Goal: Check status: Check status

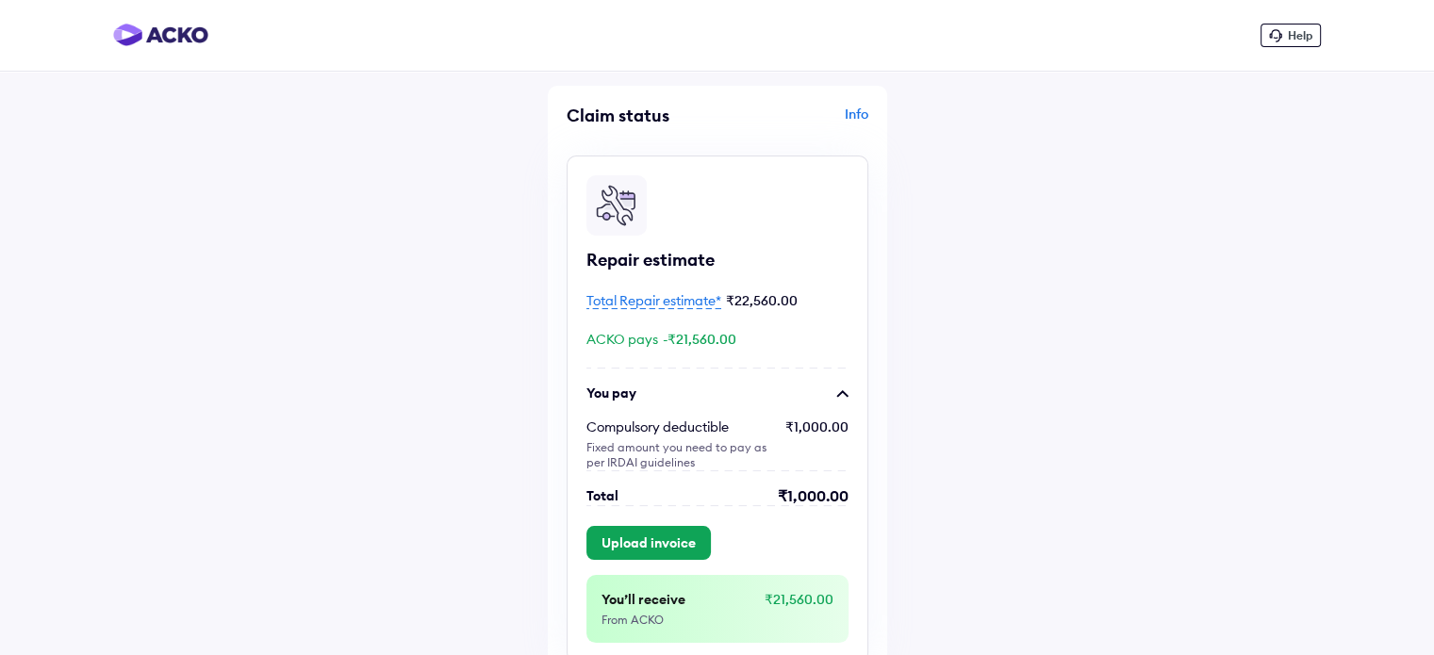
click at [671, 301] on span "Total Repair estimate*" at bounding box center [654, 300] width 135 height 17
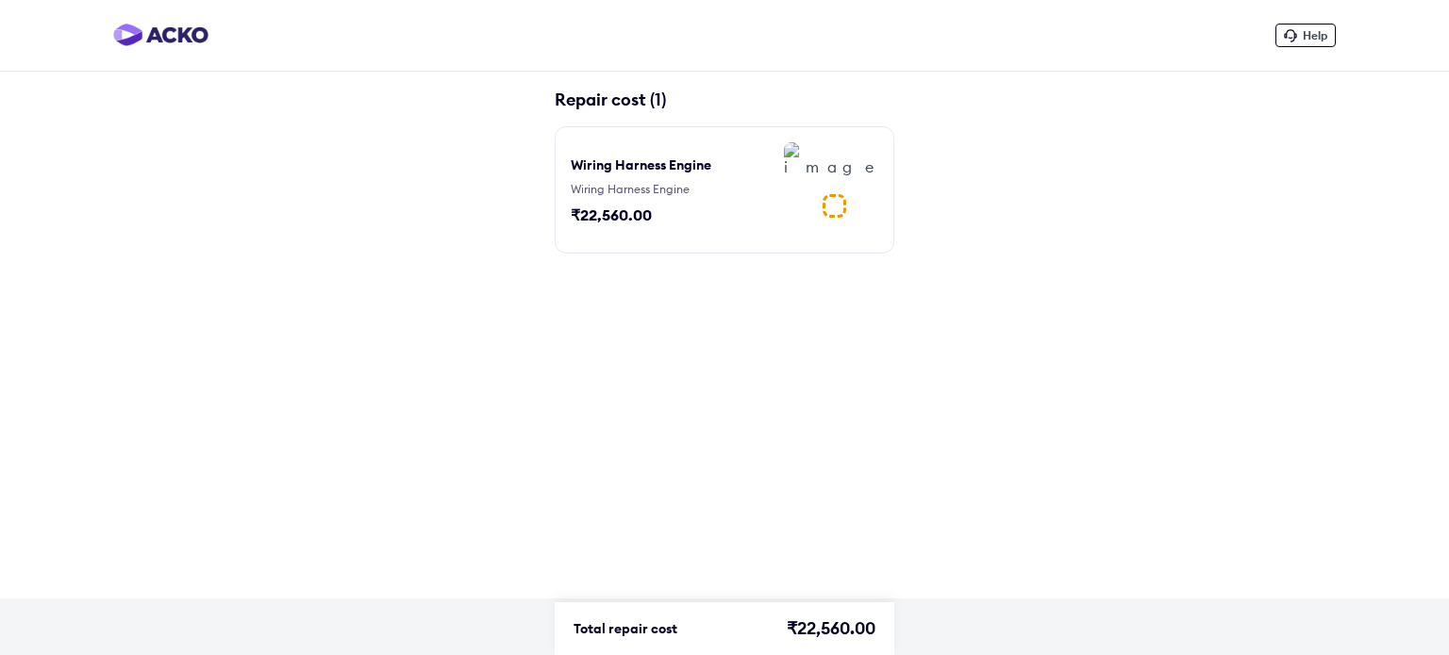
click at [807, 176] on img at bounding box center [831, 159] width 94 height 34
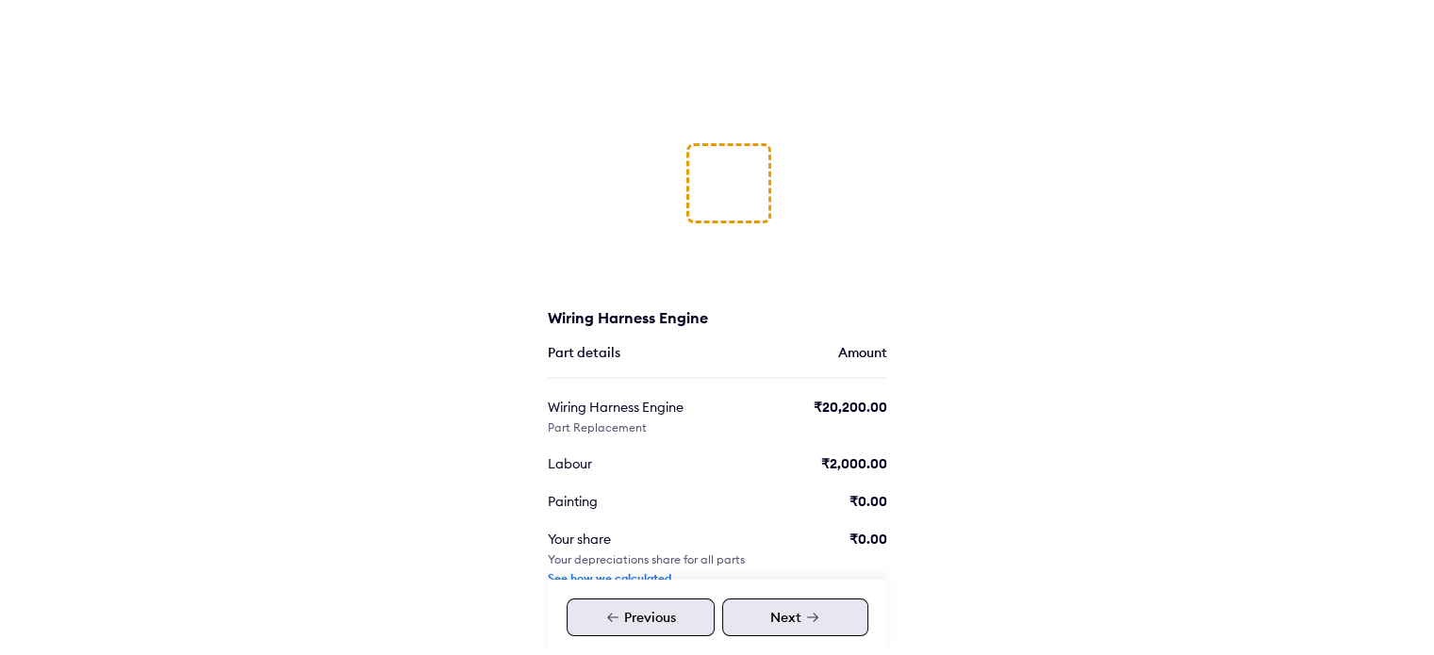
scroll to position [245, 0]
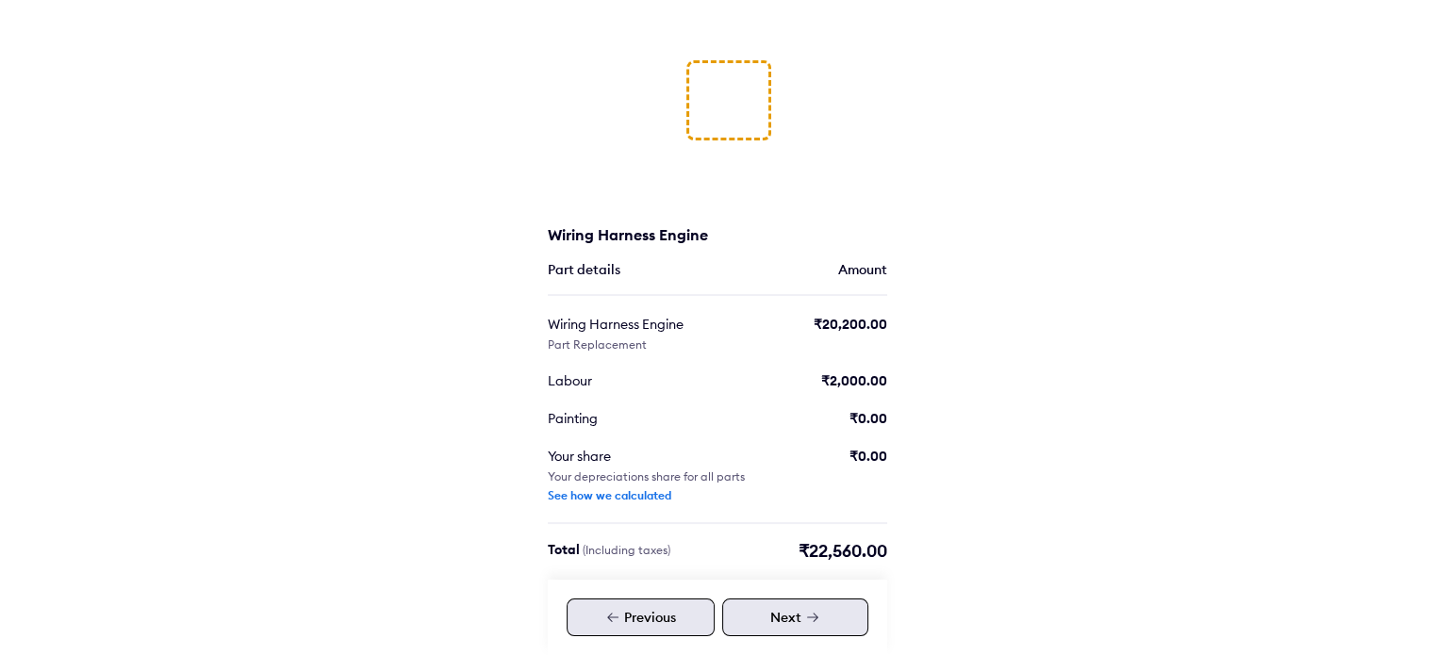
click at [784, 614] on div "Next" at bounding box center [795, 618] width 146 height 38
click at [768, 615] on div "Next" at bounding box center [795, 618] width 146 height 38
click at [675, 622] on div "Previous" at bounding box center [641, 618] width 148 height 38
click at [743, 615] on div "Next" at bounding box center [795, 618] width 146 height 38
click at [595, 489] on div "See how we calculated" at bounding box center [610, 496] width 124 height 15
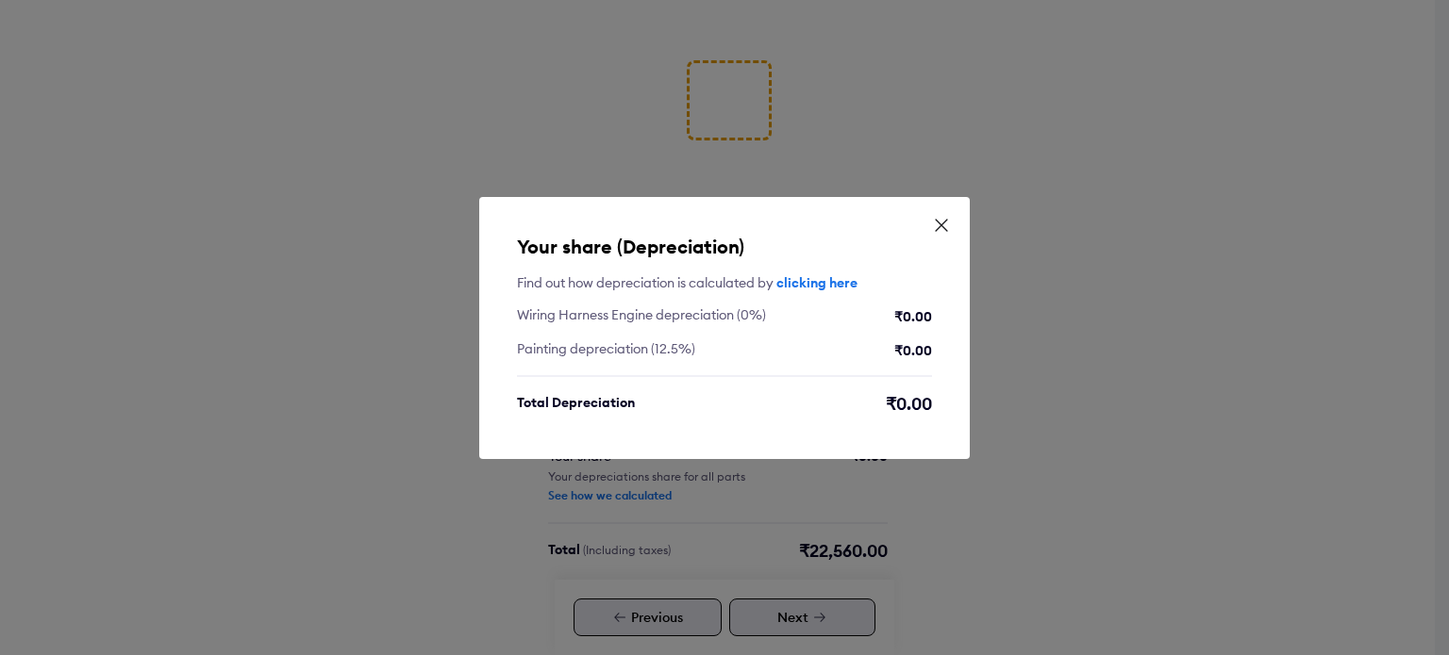
click at [940, 227] on icon at bounding box center [941, 225] width 19 height 19
